Goal: Information Seeking & Learning: Learn about a topic

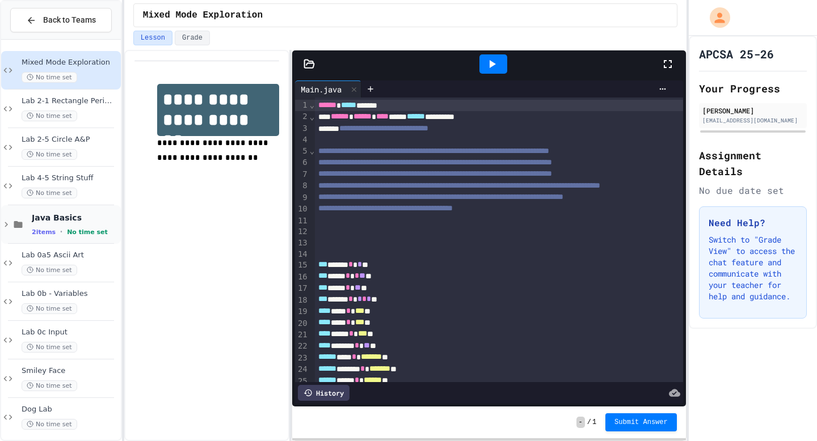
scroll to position [8, 0]
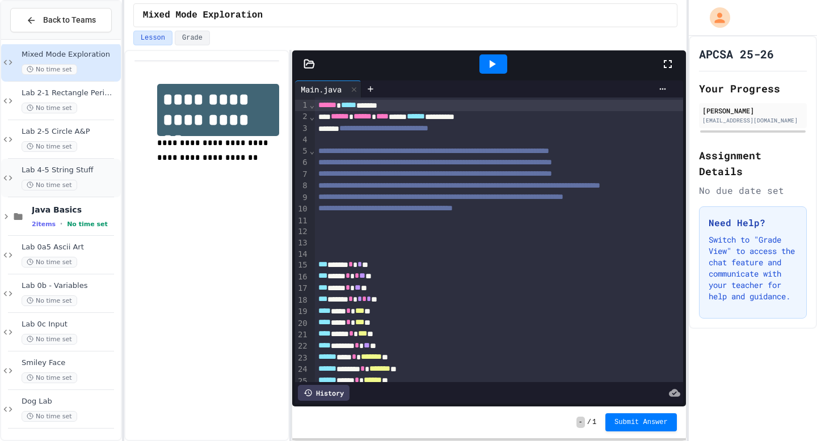
click at [78, 176] on div "Lab 4-5 String Stuff No time set" at bounding box center [70, 178] width 97 height 25
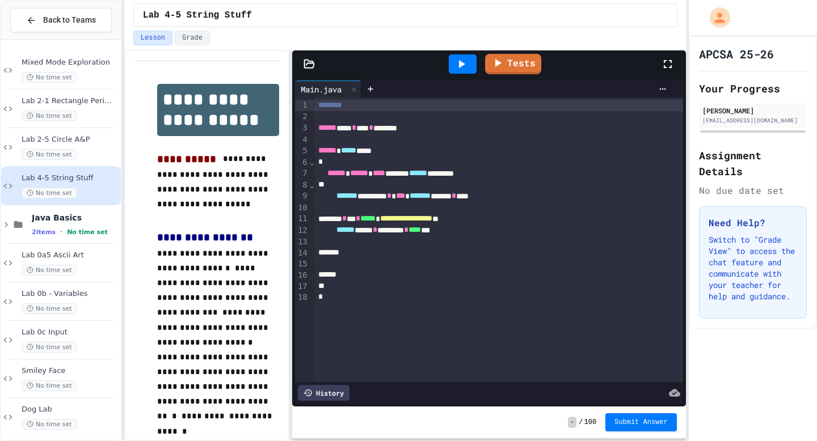
click at [673, 61] on icon at bounding box center [668, 64] width 14 height 14
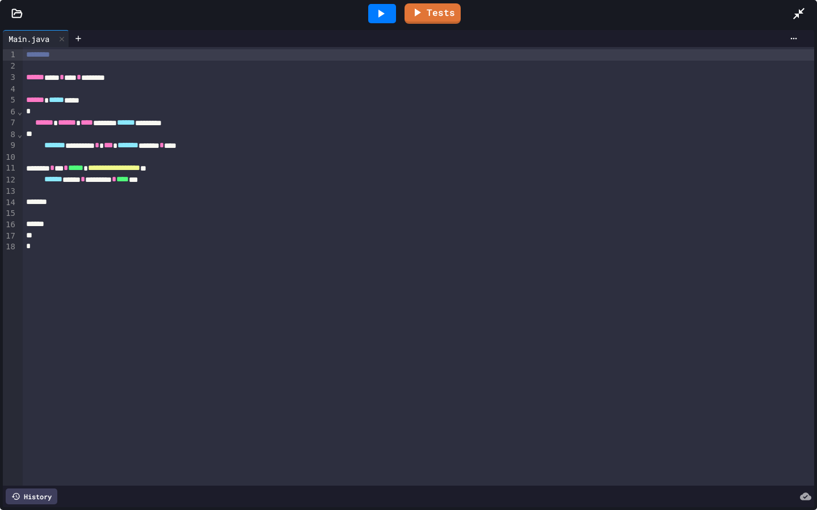
click at [13, 14] on icon at bounding box center [16, 13] width 11 height 11
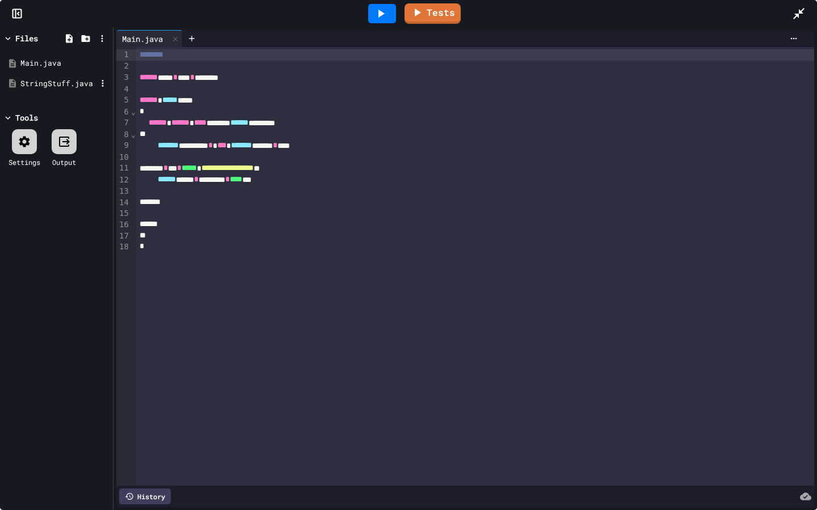
click at [54, 80] on div "StringStuff.java" at bounding box center [58, 83] width 76 height 11
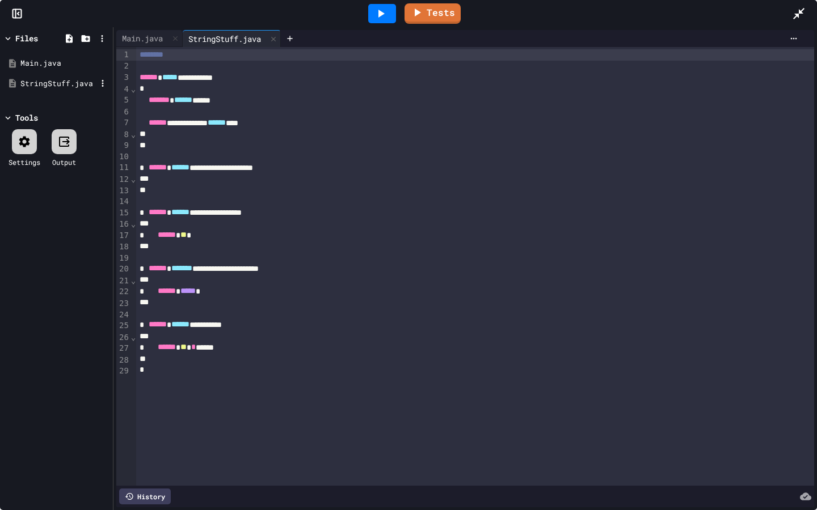
click at [60, 81] on div "StringStuff.java" at bounding box center [58, 83] width 76 height 11
click at [66, 58] on div "Main.java" at bounding box center [58, 63] width 76 height 11
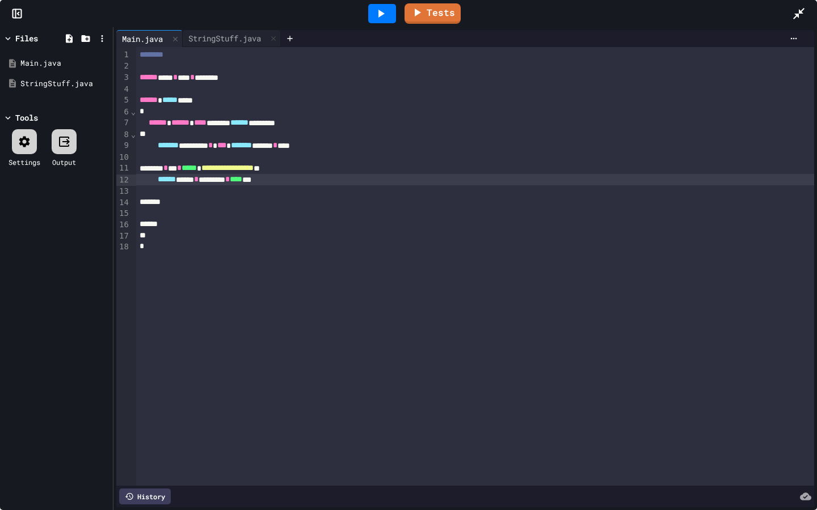
click at [328, 183] on div "****** **** * ******** * **** ***" at bounding box center [475, 179] width 678 height 11
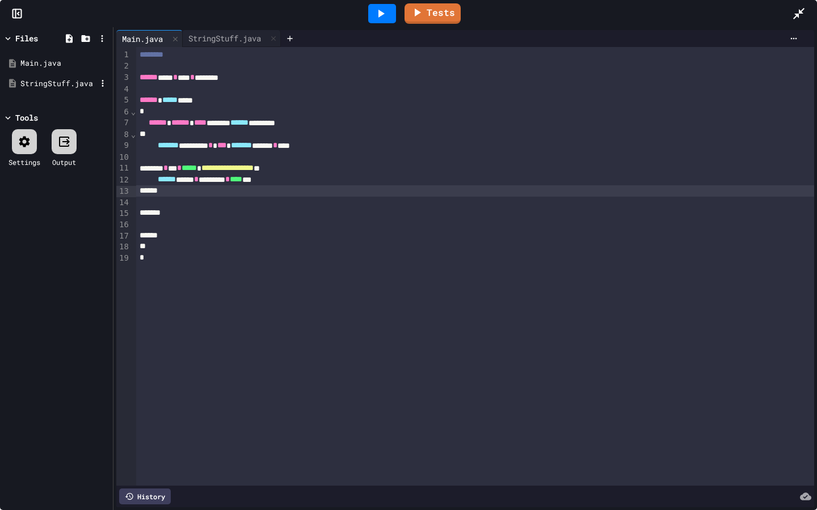
click at [53, 75] on div "StringStuff.java" at bounding box center [56, 84] width 107 height 20
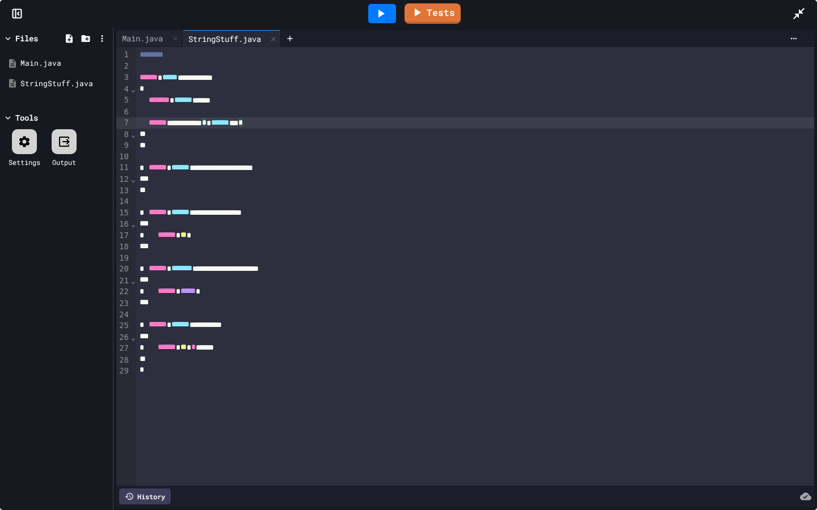
click at [319, 129] on div "*" at bounding box center [475, 134] width 678 height 11
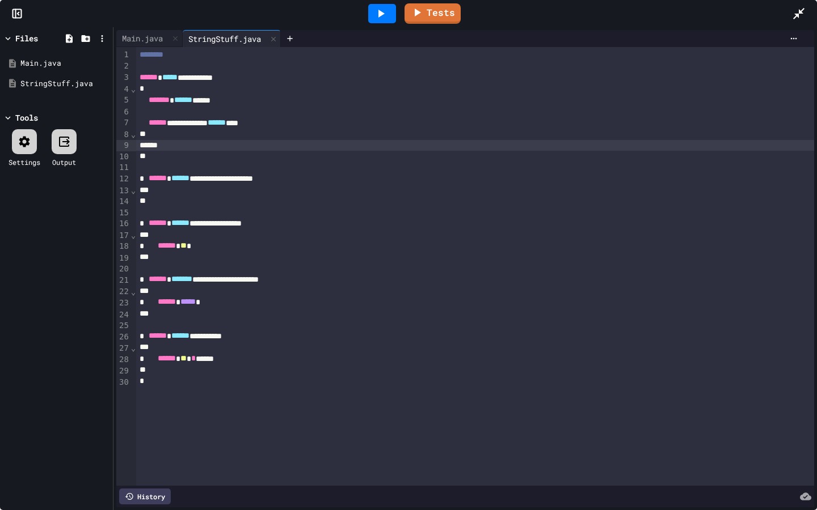
click at [796, 16] on icon at bounding box center [798, 13] width 11 height 11
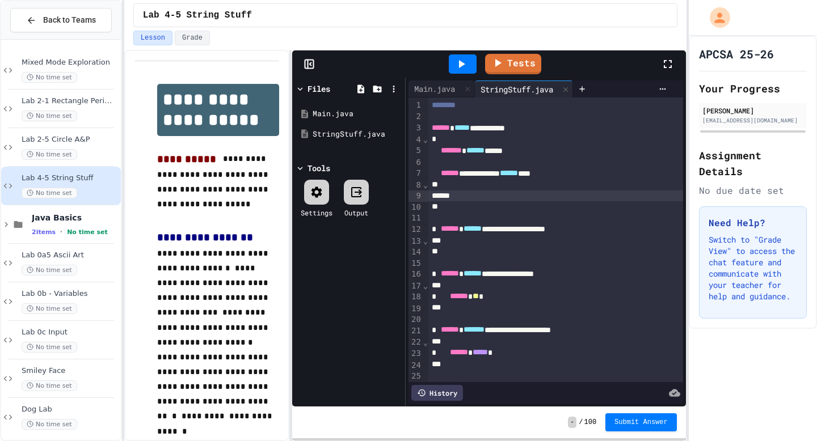
click at [663, 62] on icon at bounding box center [668, 64] width 14 height 14
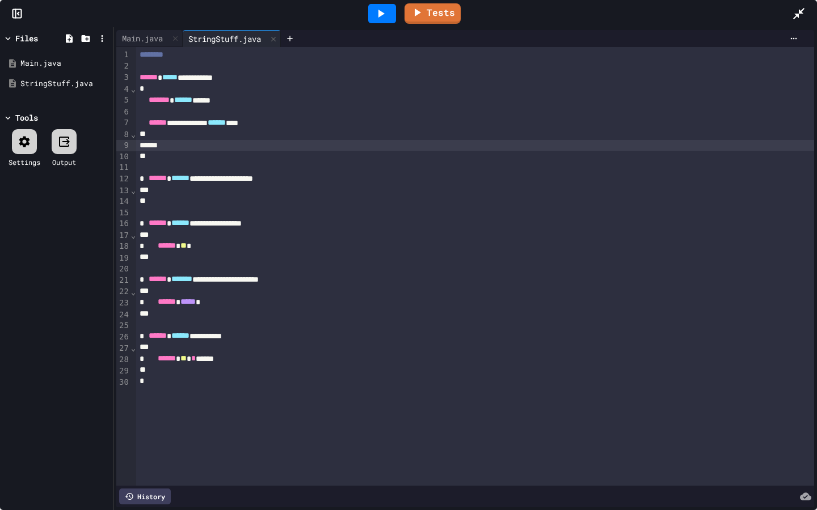
click at [213, 191] on div "*" at bounding box center [475, 190] width 678 height 11
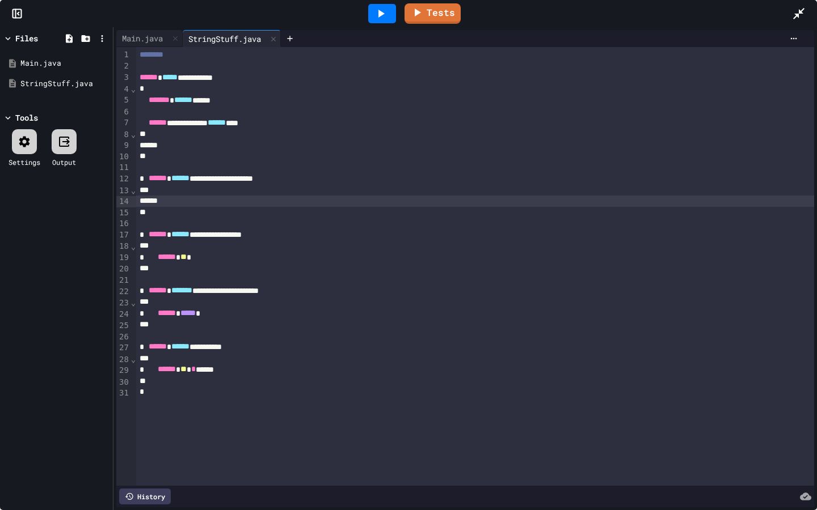
click at [795, 15] on icon at bounding box center [799, 14] width 14 height 14
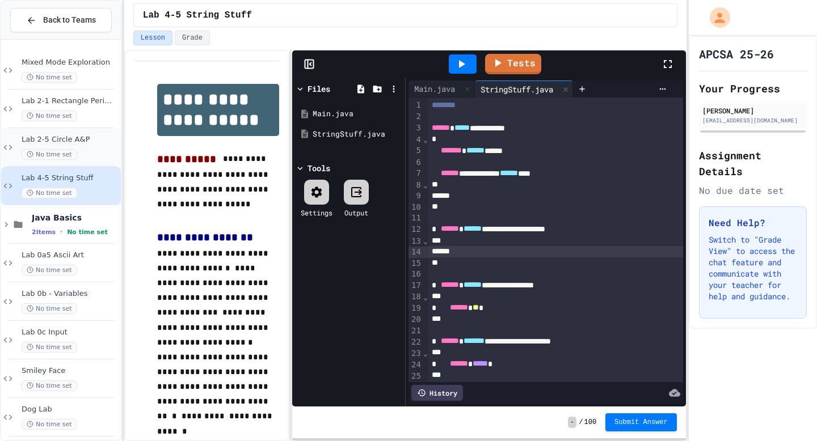
click at [84, 147] on div "Lab 2-5 Circle A&P No time set" at bounding box center [70, 147] width 97 height 25
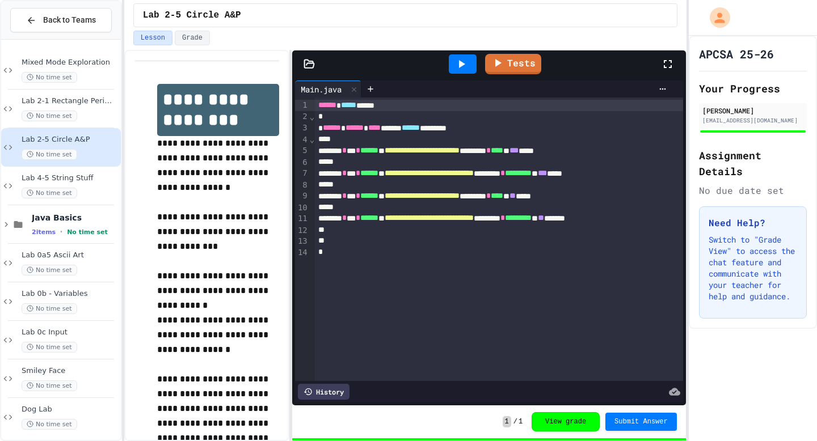
click at [307, 64] on icon at bounding box center [310, 64] width 10 height 8
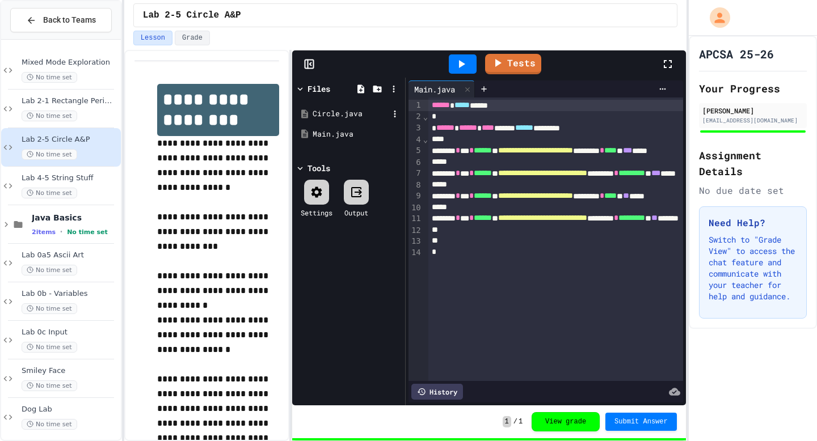
click at [324, 117] on div "Circle.java" at bounding box center [351, 113] width 76 height 11
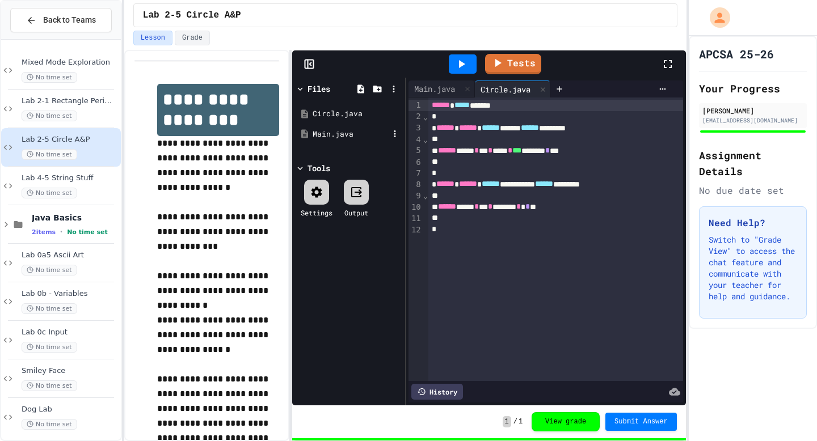
click at [332, 136] on div "Main.java" at bounding box center [351, 134] width 76 height 11
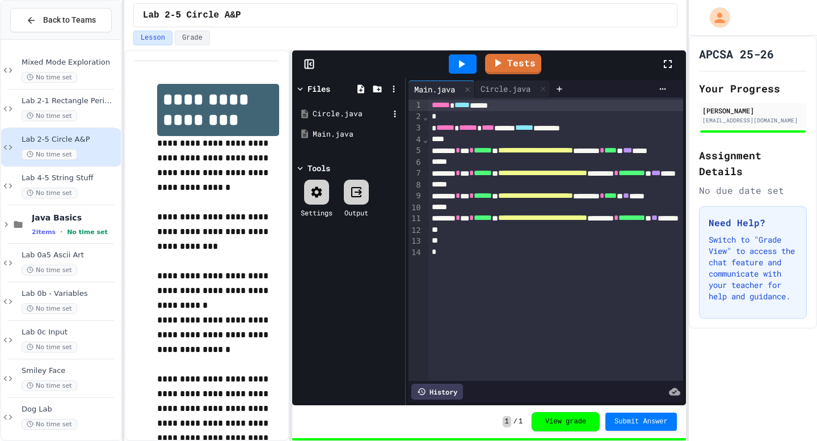
click at [339, 120] on div "Circle.java" at bounding box center [348, 114] width 107 height 20
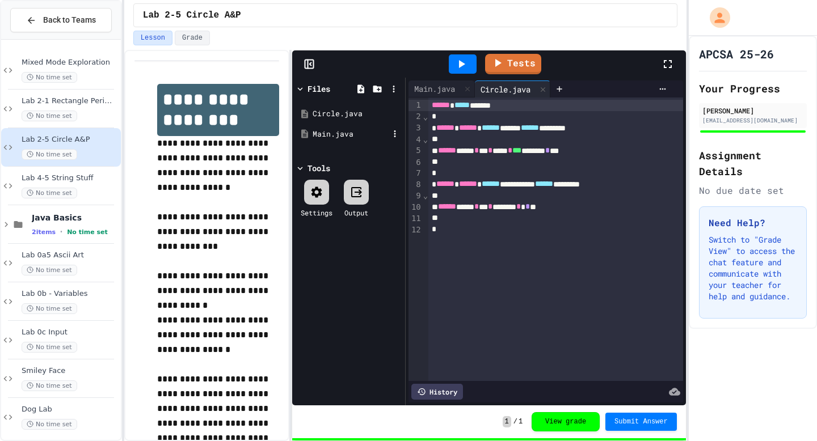
click at [358, 139] on div "Main.java" at bounding box center [351, 134] width 76 height 11
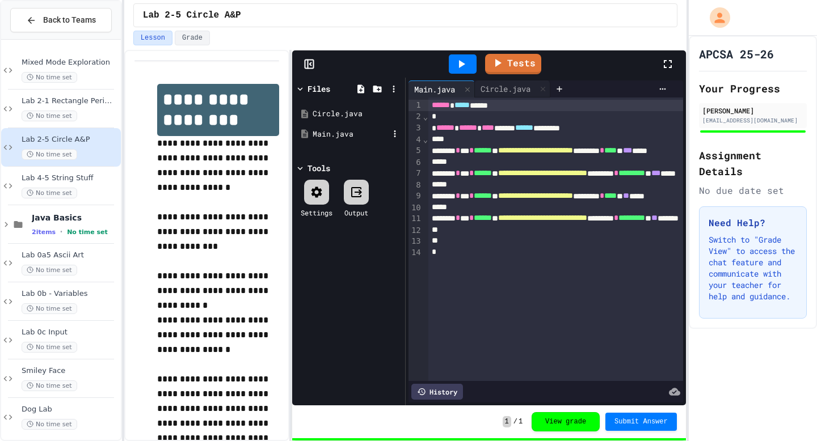
click at [343, 140] on div "Main.java" at bounding box center [348, 134] width 107 height 20
click at [339, 112] on div "Circle.java" at bounding box center [351, 113] width 76 height 11
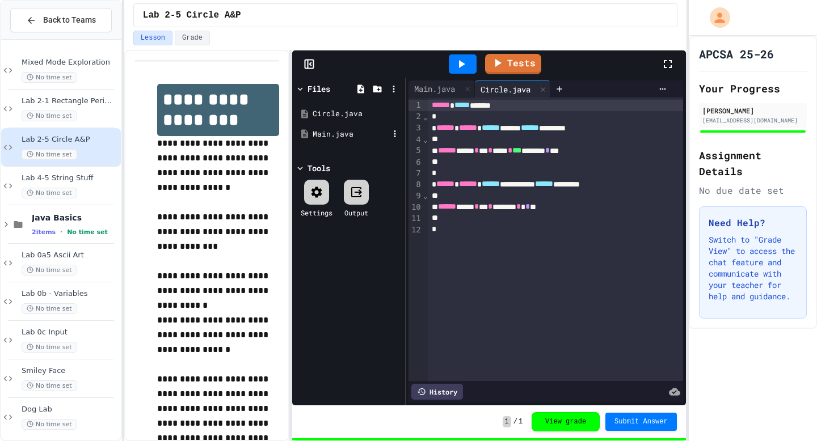
click at [328, 138] on div "Main.java" at bounding box center [351, 134] width 76 height 11
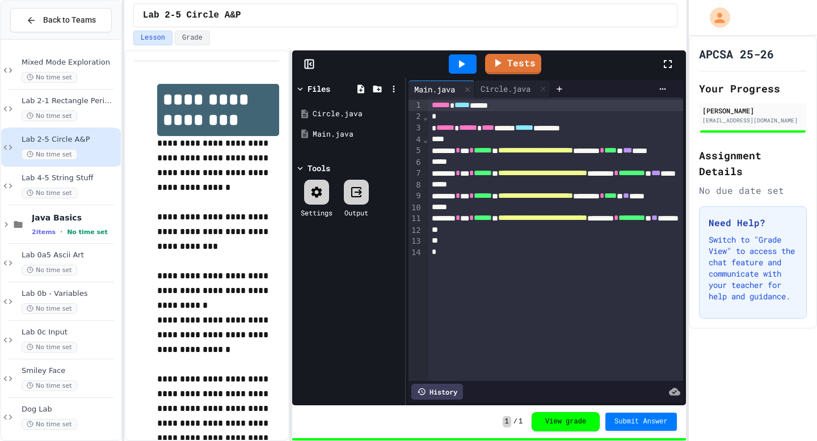
scroll to position [0, 142]
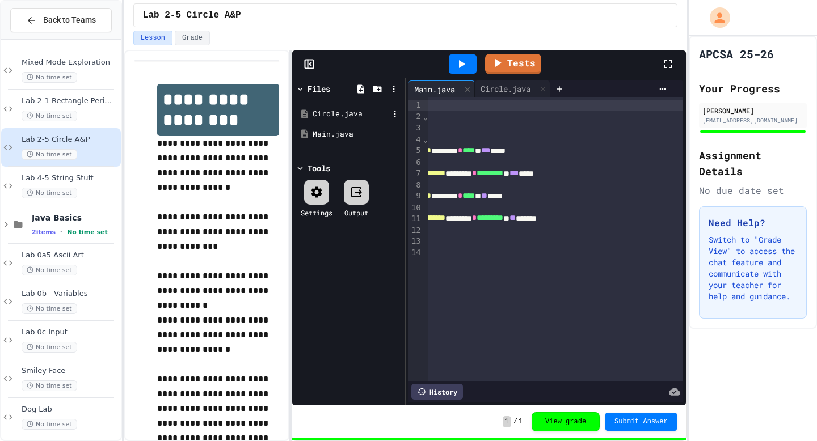
click at [336, 109] on div "Circle.java" at bounding box center [351, 113] width 76 height 11
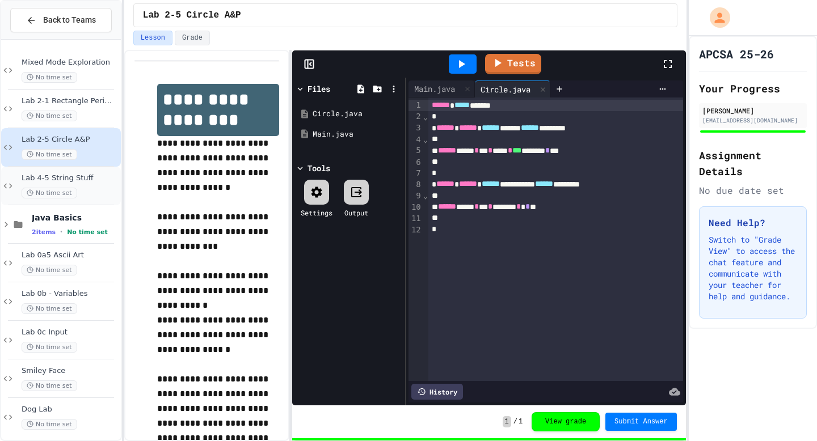
click at [88, 176] on span "Lab 4-5 String Stuff" at bounding box center [70, 179] width 97 height 10
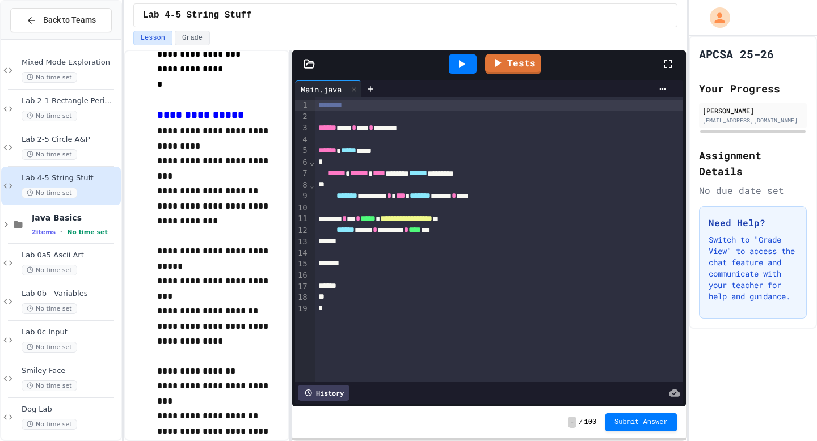
scroll to position [491, 0]
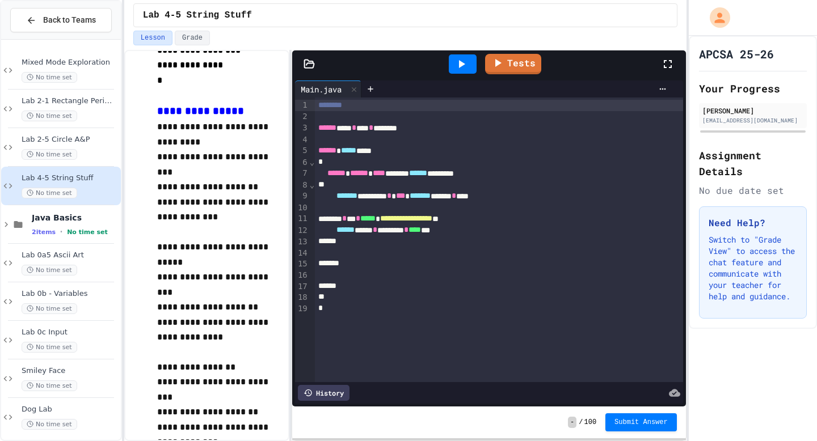
click at [313, 64] on icon at bounding box center [308, 63] width 11 height 11
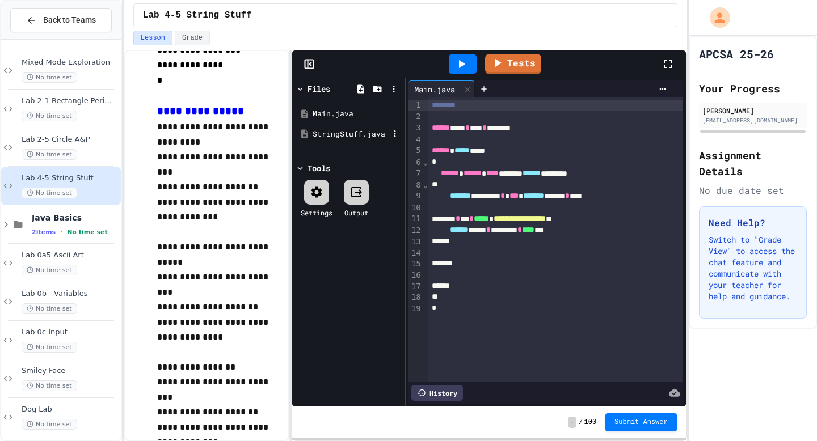
click at [335, 140] on div "StringStuff.java" at bounding box center [348, 134] width 107 height 20
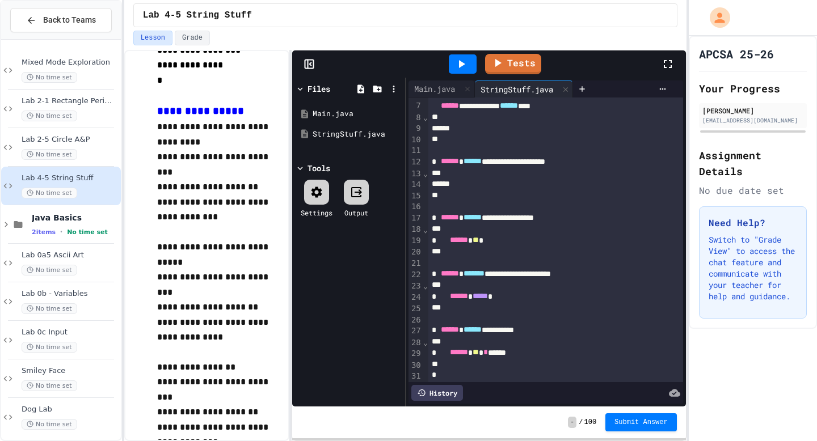
scroll to position [70, 0]
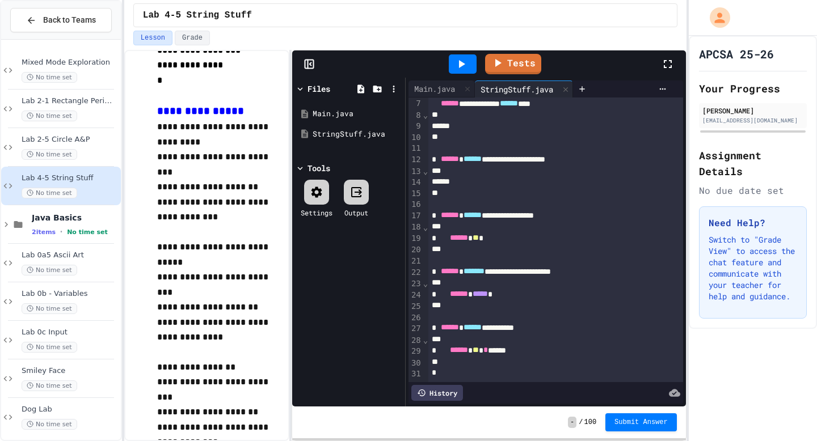
click at [463, 180] on div at bounding box center [555, 181] width 255 height 11
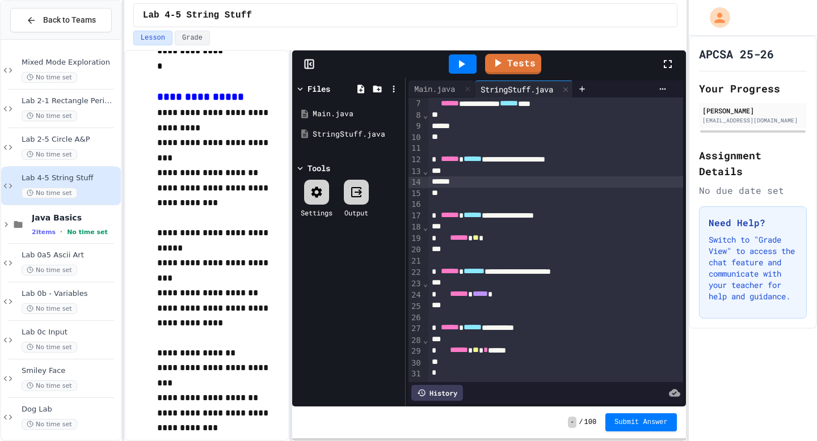
click at [463, 127] on div at bounding box center [555, 126] width 255 height 11
